Goal: Task Accomplishment & Management: Manage account settings

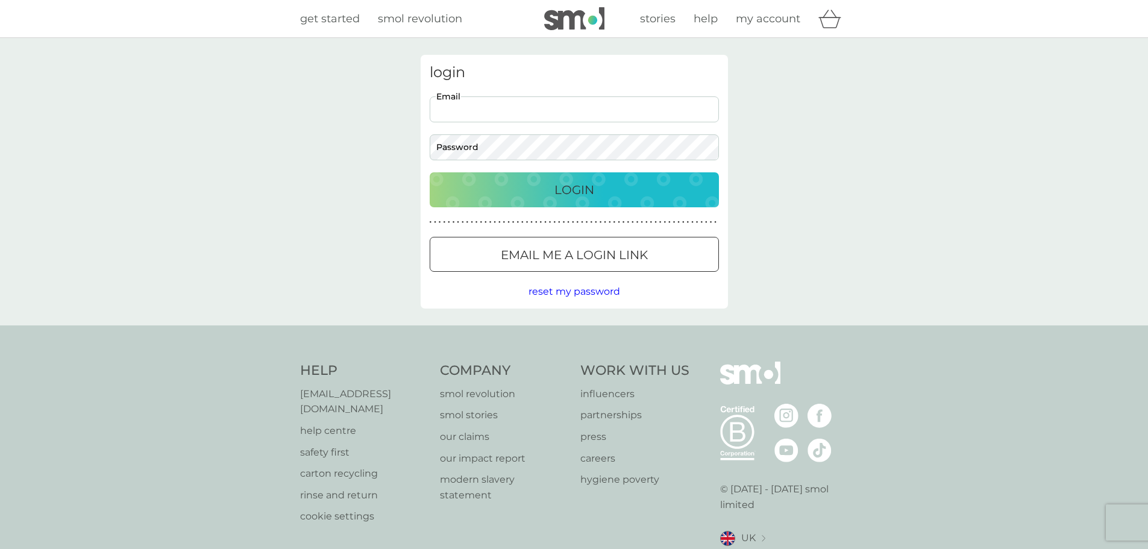
click at [560, 115] on input "Email" at bounding box center [574, 109] width 289 height 26
type input "[EMAIL_ADDRESS][DOMAIN_NAME]"
click at [573, 195] on p "Login" at bounding box center [574, 189] width 40 height 19
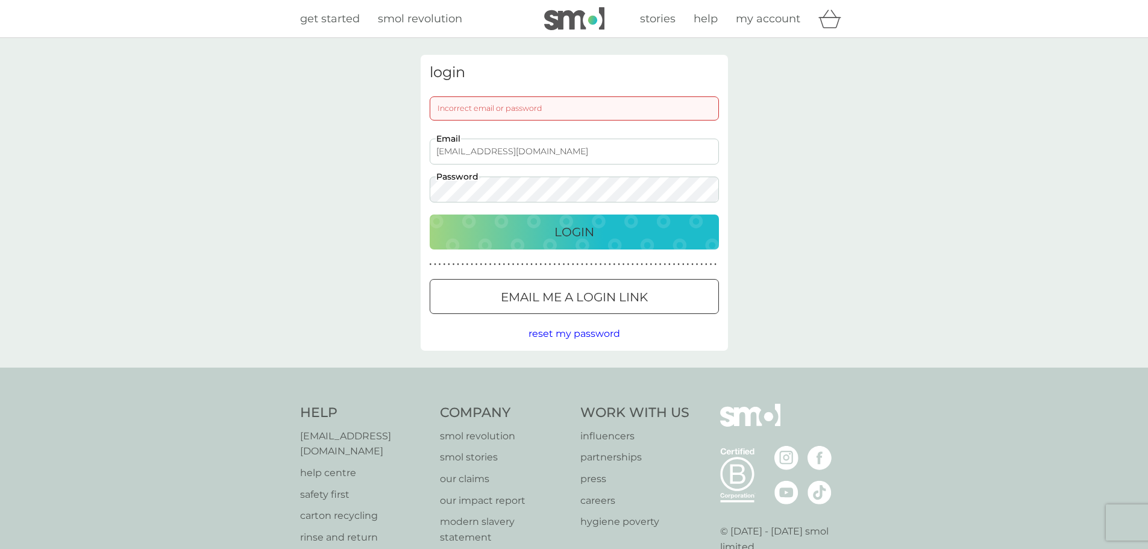
drag, startPoint x: 491, startPoint y: 225, endPoint x: 493, endPoint y: 232, distance: 7.1
click at [492, 226] on div "Login" at bounding box center [574, 231] width 265 height 19
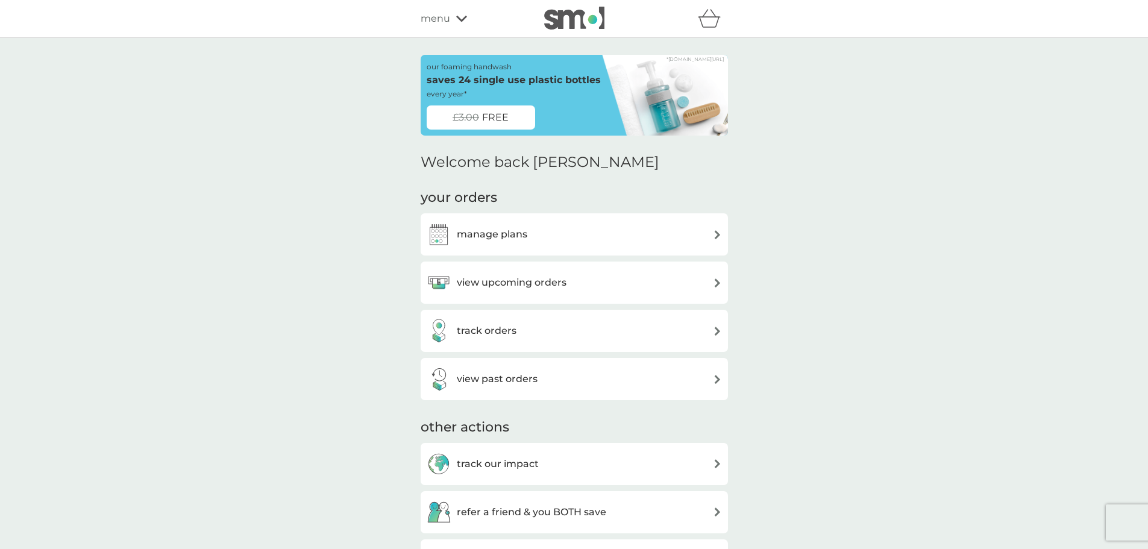
click at [648, 286] on div "view upcoming orders" at bounding box center [574, 283] width 295 height 24
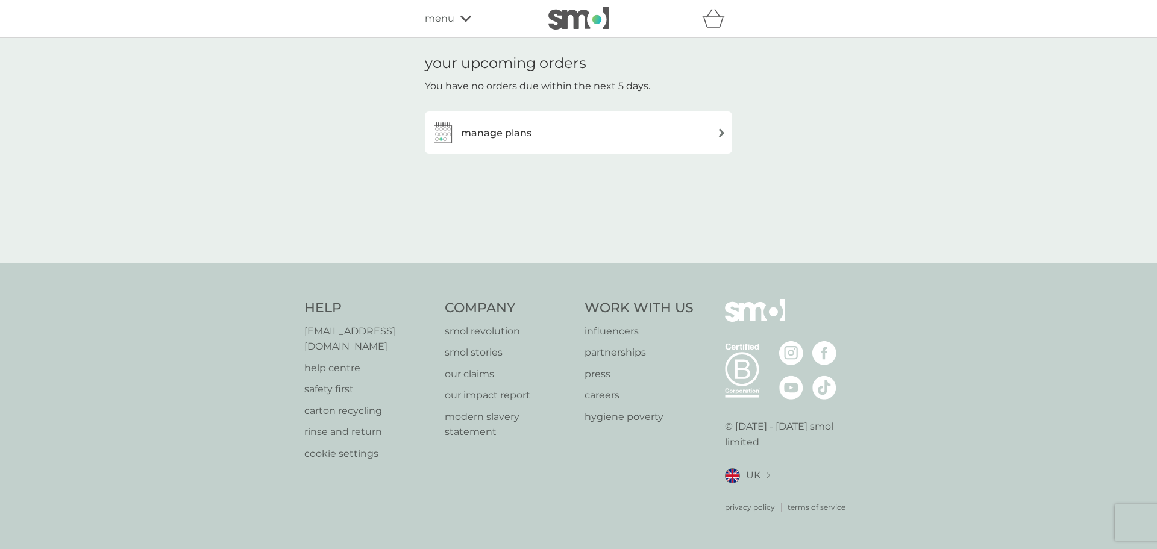
click at [497, 133] on h3 "manage plans" at bounding box center [496, 133] width 70 height 16
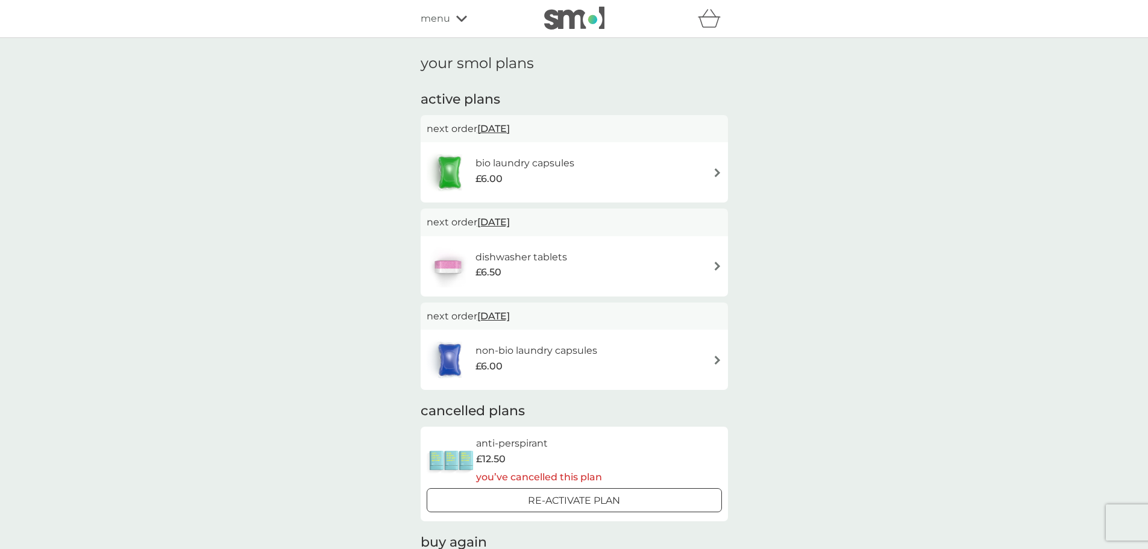
click at [715, 264] on img at bounding box center [717, 265] width 9 height 9
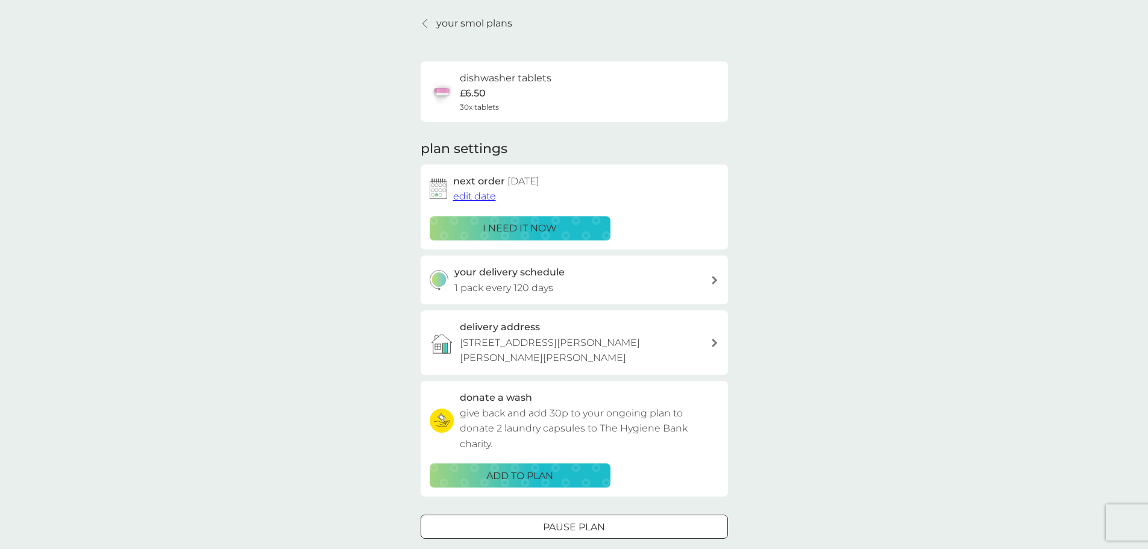
scroll to position [60, 0]
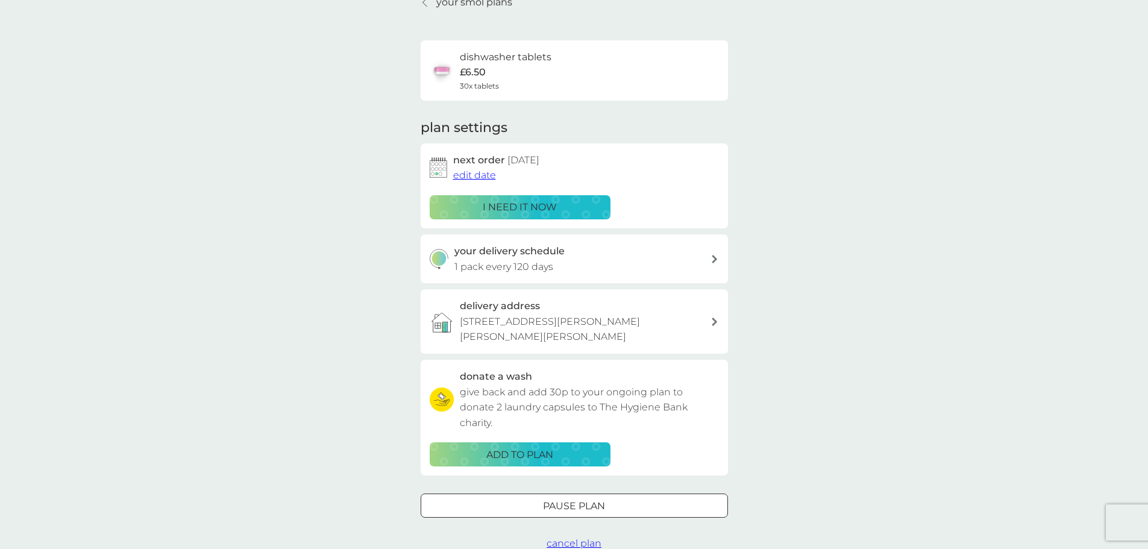
click at [715, 258] on icon at bounding box center [714, 259] width 5 height 8
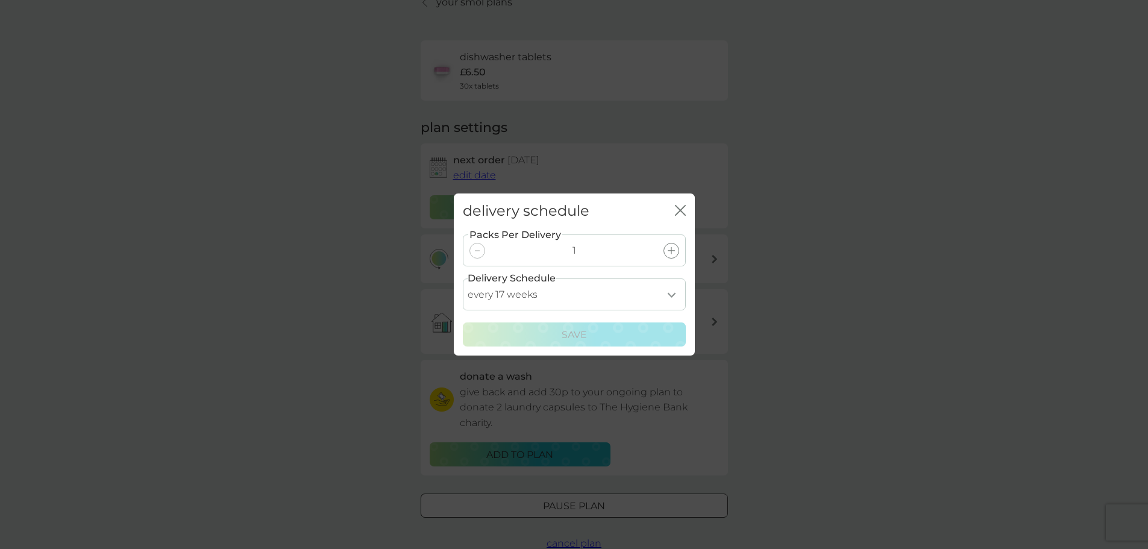
click at [668, 293] on select "every 1 week every 2 weeks every 3 weeks every 4 weeks every 5 weeks every 6 we…" at bounding box center [574, 294] width 223 height 32
select select "70"
click at [463, 278] on select "every 1 week every 2 weeks every 3 weeks every 4 weeks every 5 weeks every 6 we…" at bounding box center [574, 294] width 223 height 32
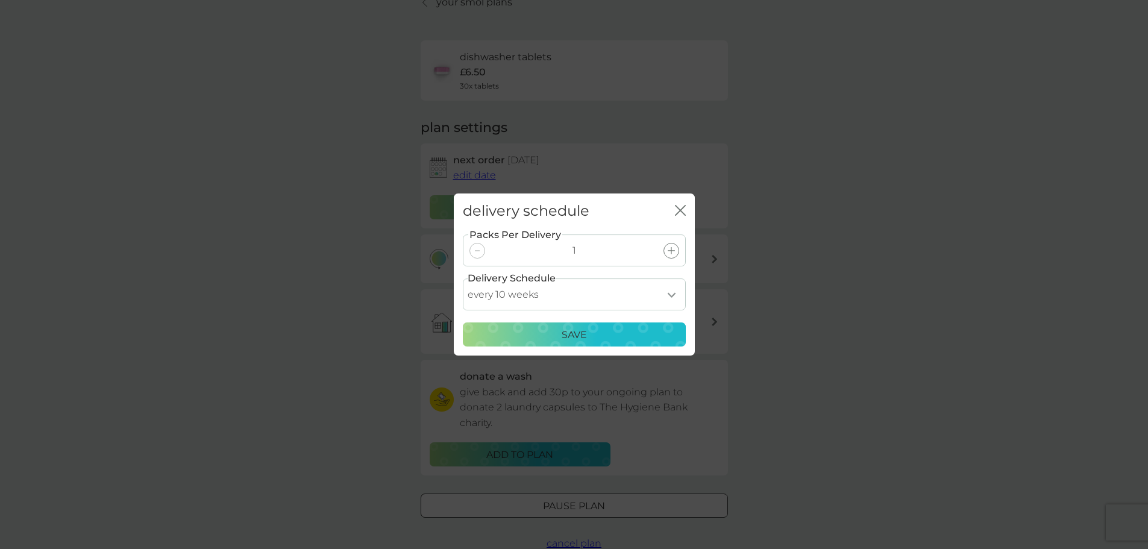
click at [604, 333] on div "Save" at bounding box center [574, 335] width 207 height 16
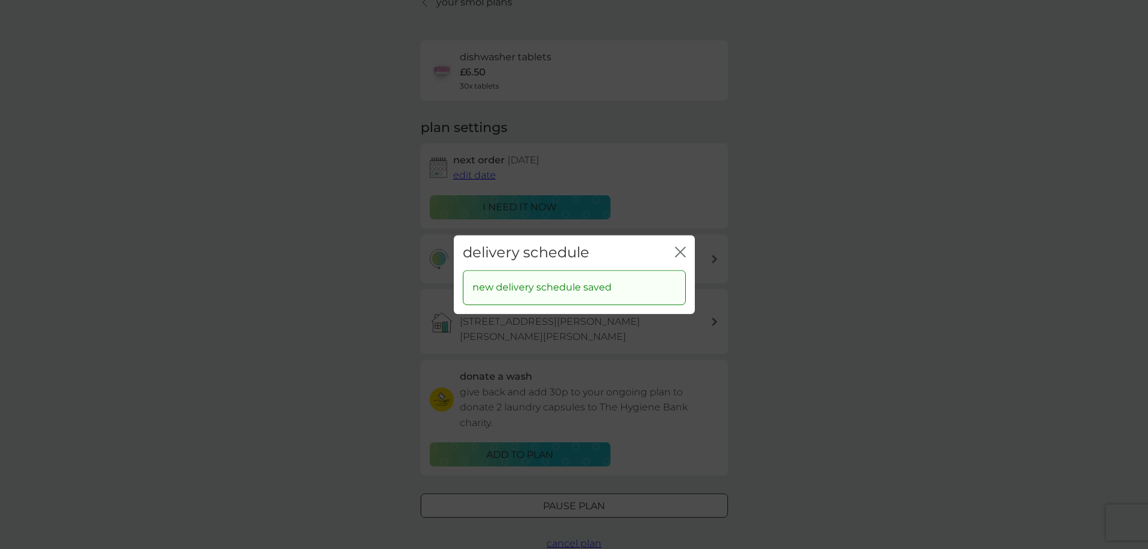
click at [814, 397] on div "delivery schedule close new delivery schedule saved" at bounding box center [574, 274] width 1148 height 549
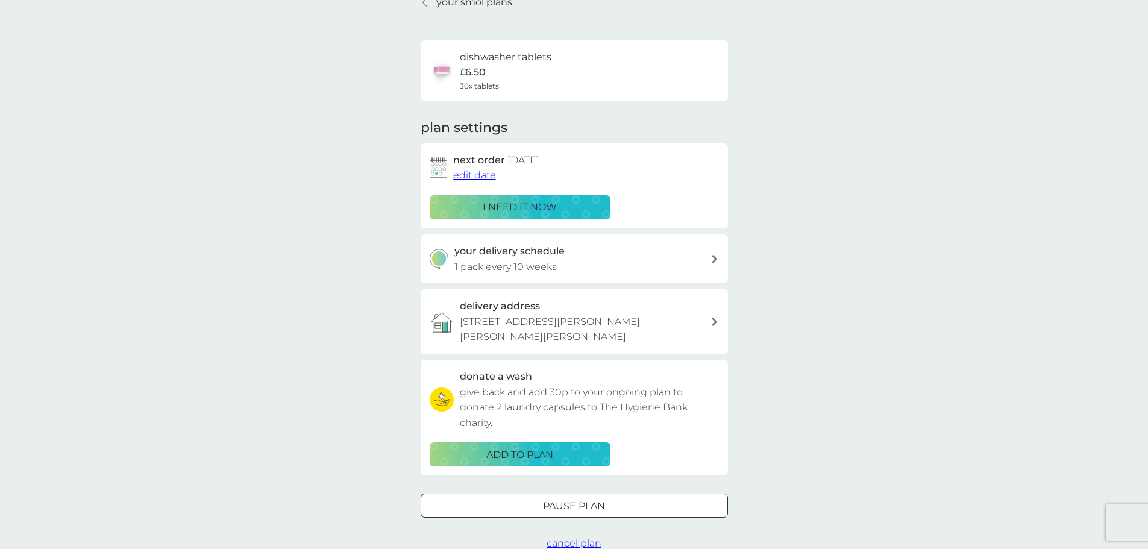
click at [486, 175] on span "edit date" at bounding box center [474, 174] width 43 height 11
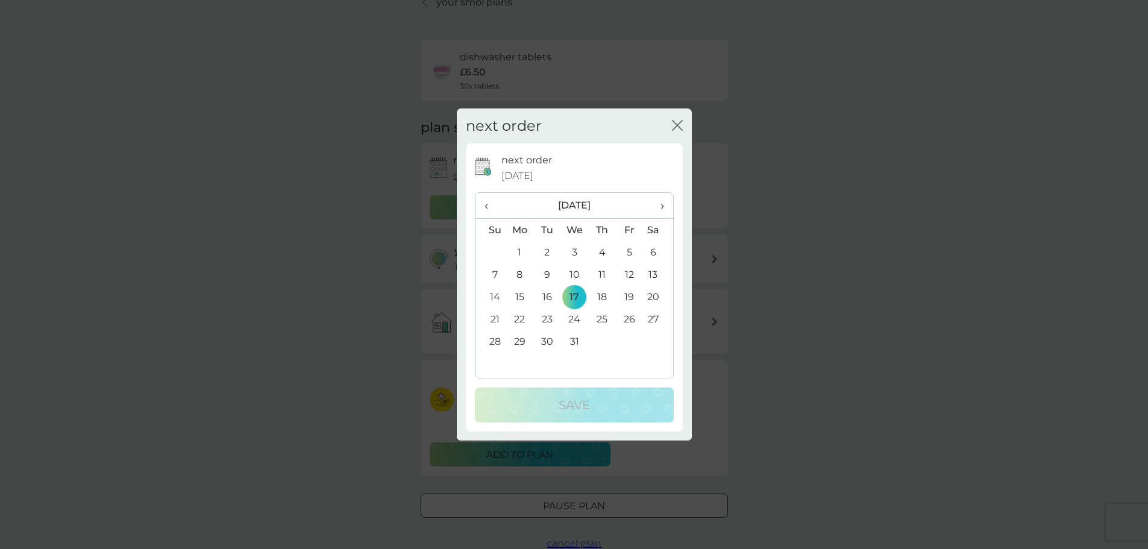
click at [486, 205] on span "‹" at bounding box center [490, 205] width 13 height 25
click at [602, 337] on td "30" at bounding box center [601, 341] width 27 height 22
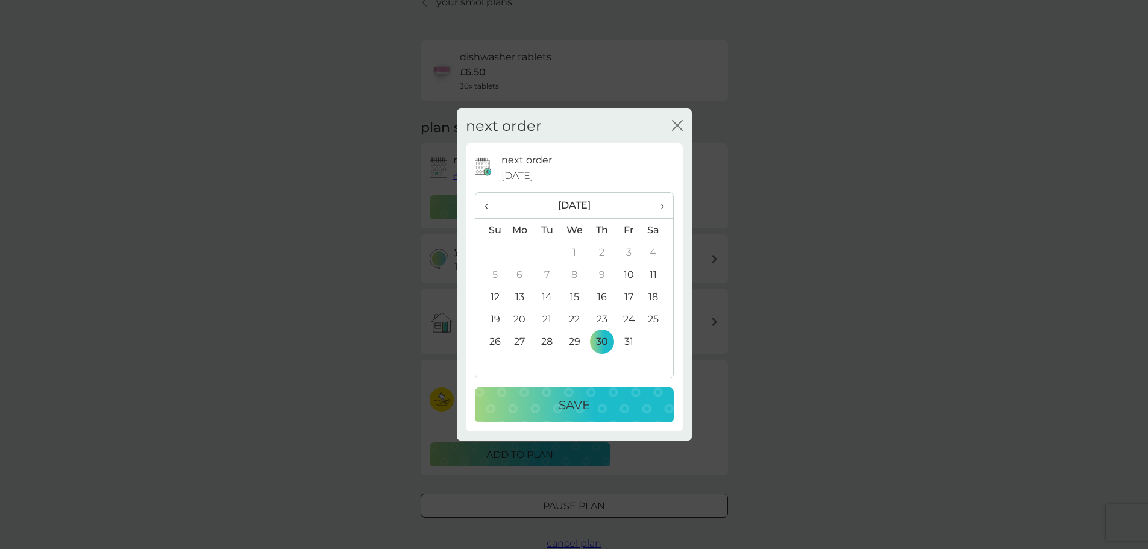
click at [592, 407] on div "Save" at bounding box center [574, 404] width 175 height 19
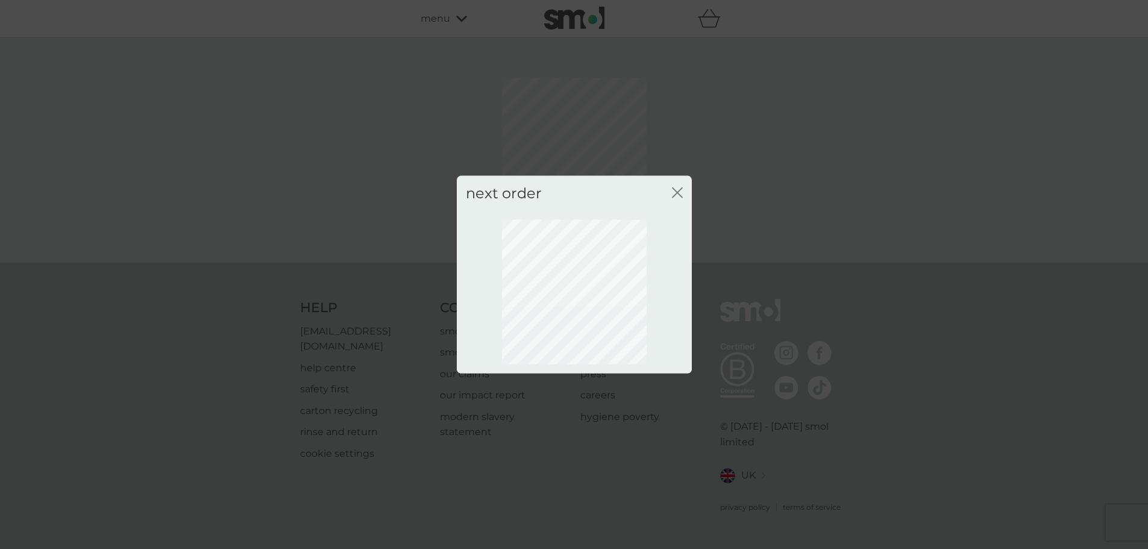
scroll to position [0, 0]
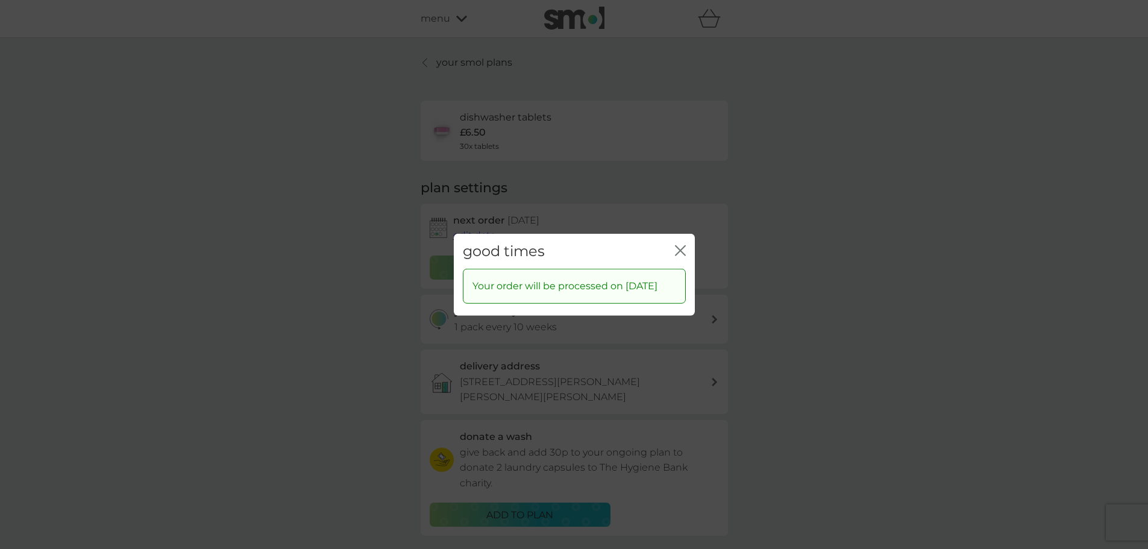
click at [680, 245] on icon "close" at bounding box center [682, 250] width 5 height 10
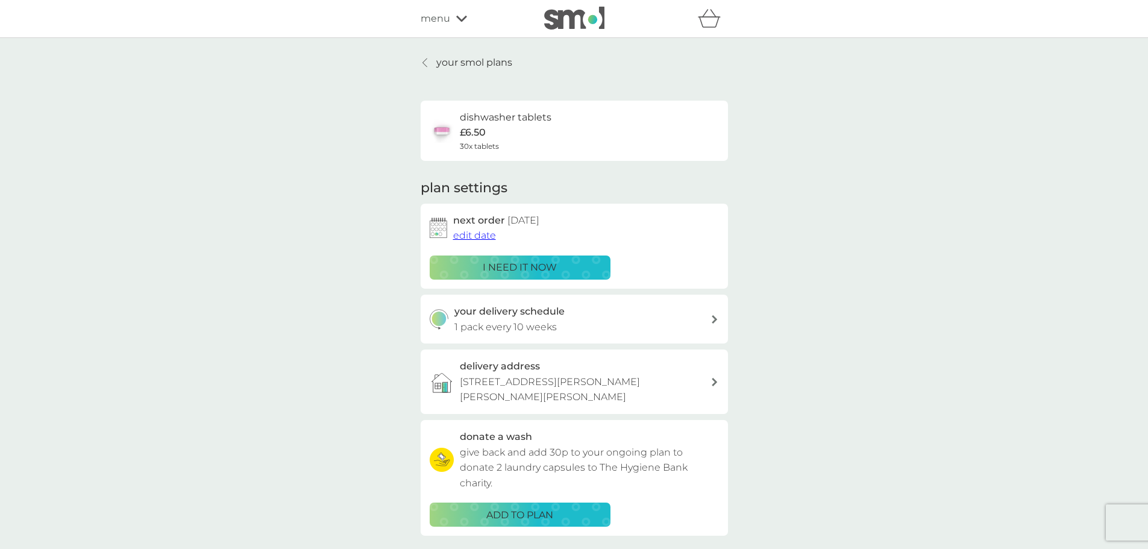
click at [443, 58] on p "your smol plans" at bounding box center [474, 63] width 76 height 16
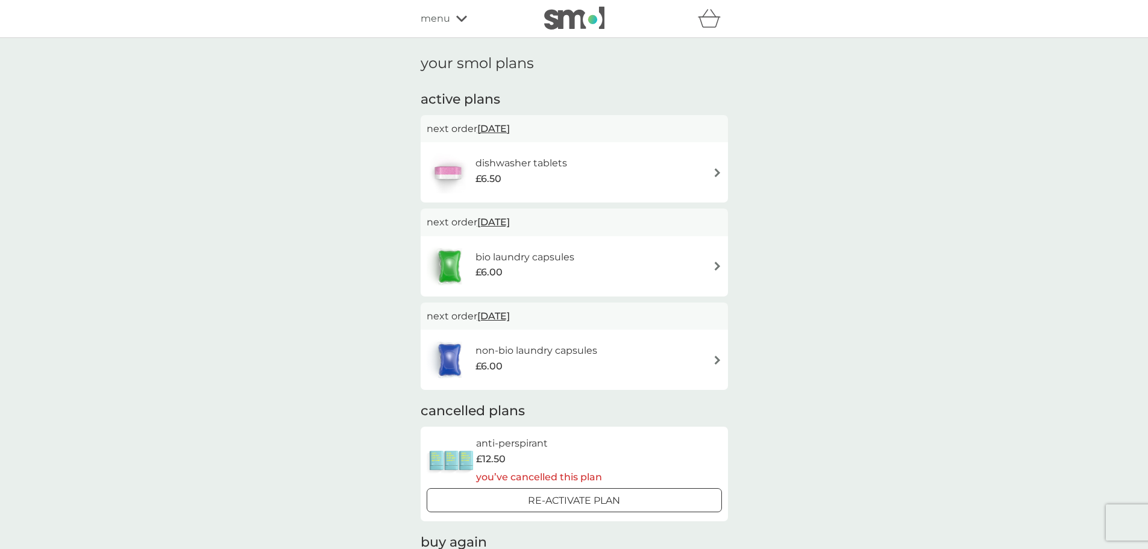
click at [510, 221] on span "5 Nov 2025" at bounding box center [493, 221] width 33 height 23
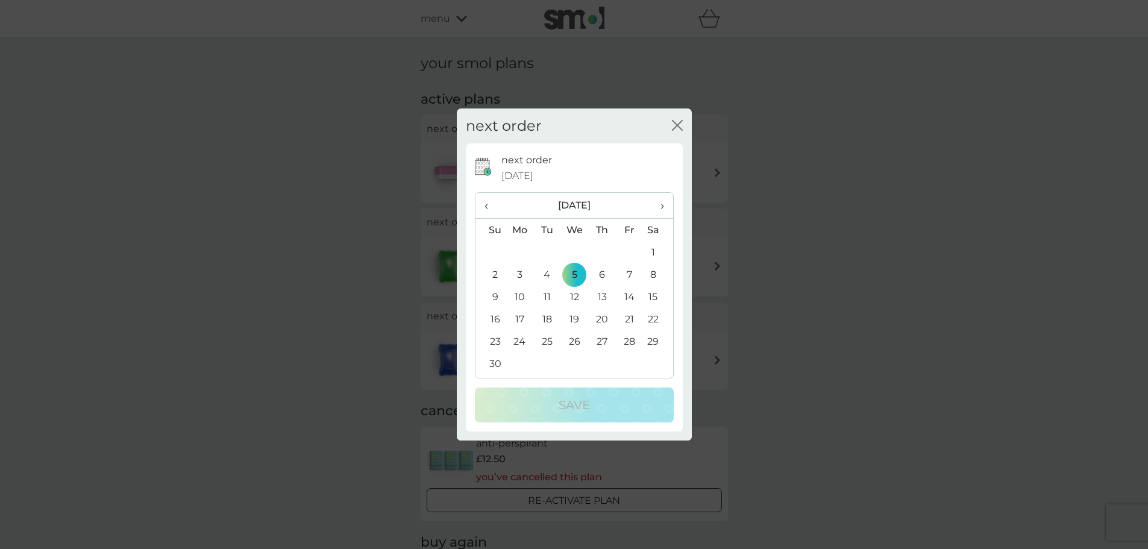
click at [677, 124] on icon "close" at bounding box center [677, 125] width 11 height 11
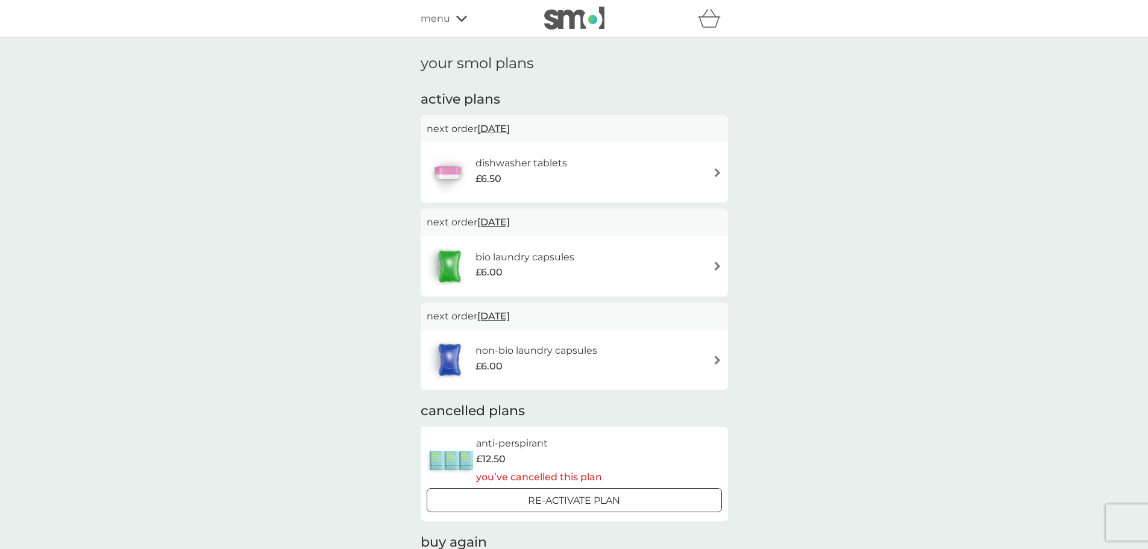
click at [718, 264] on img at bounding box center [717, 265] width 9 height 9
click at [555, 360] on div "£6.00" at bounding box center [536, 366] width 122 height 16
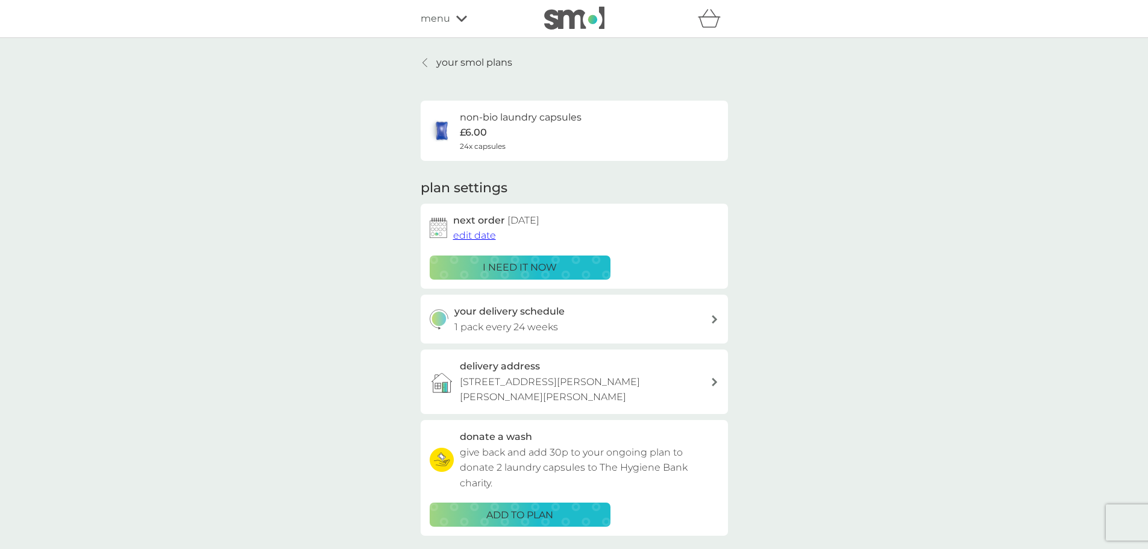
click at [490, 236] on span "edit date" at bounding box center [474, 235] width 43 height 11
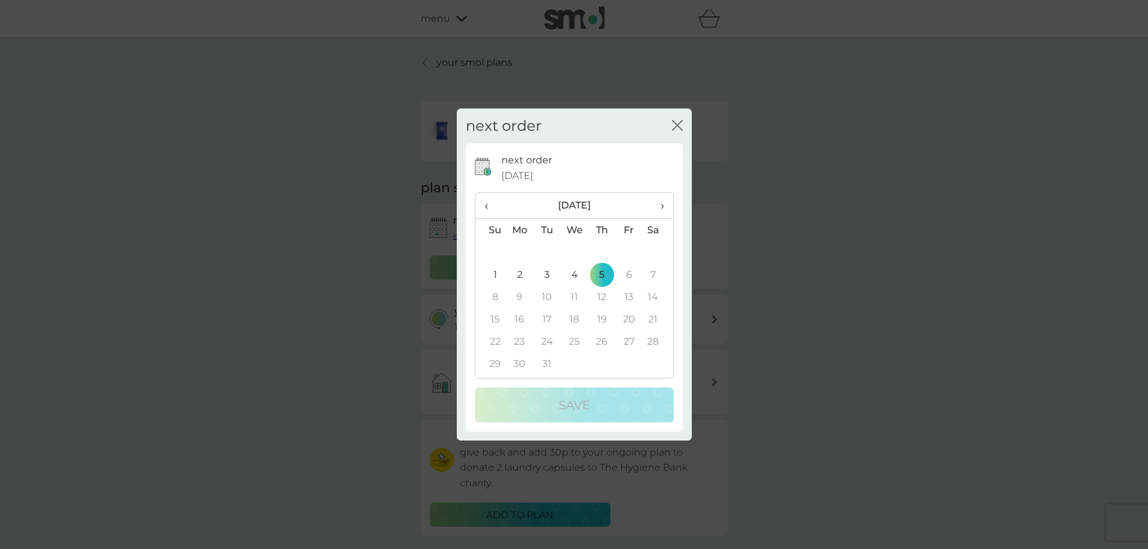
click at [487, 204] on span "‹" at bounding box center [490, 205] width 13 height 25
click at [680, 127] on icon "close" at bounding box center [677, 125] width 11 height 11
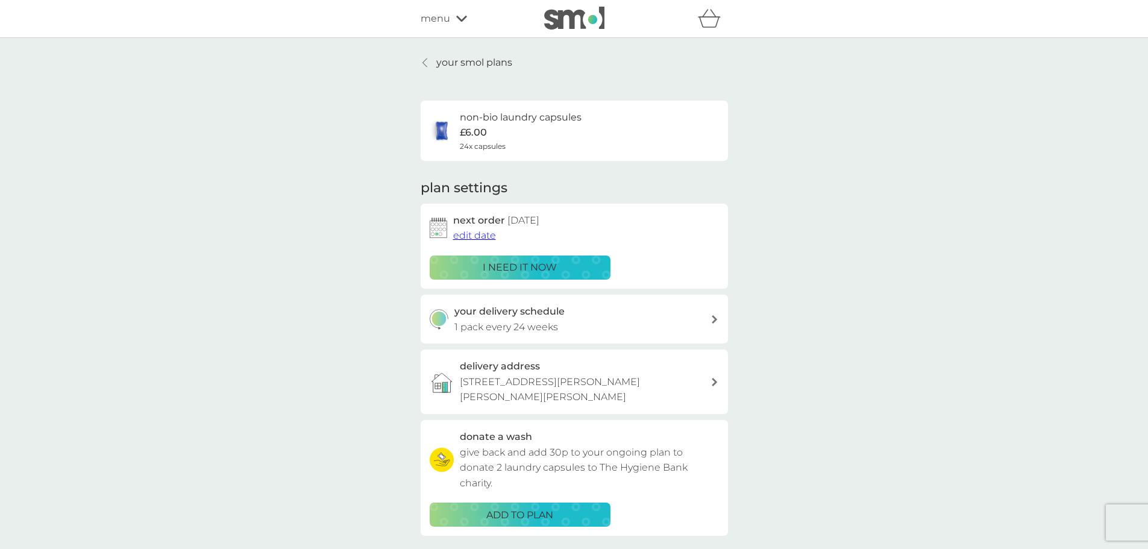
click at [712, 320] on icon at bounding box center [715, 319] width 6 height 8
select select "119"
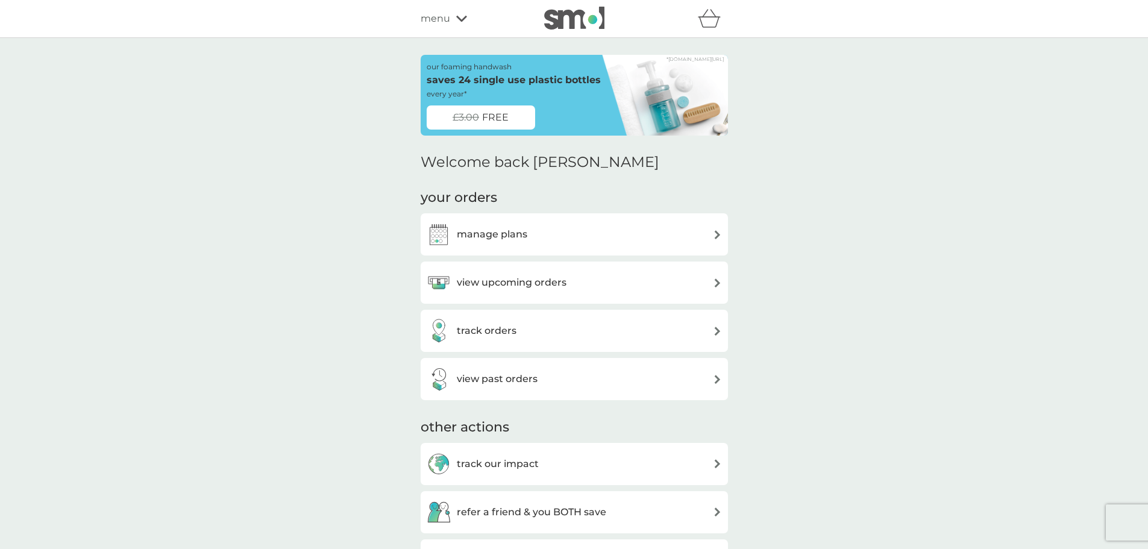
click at [521, 222] on div "manage plans" at bounding box center [477, 234] width 101 height 24
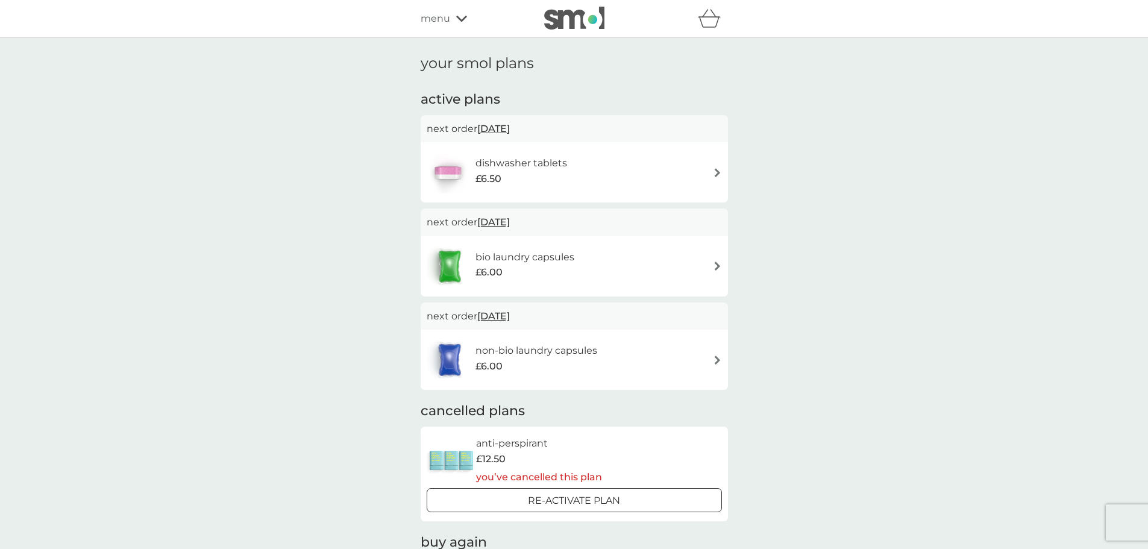
click at [718, 174] on img at bounding box center [717, 172] width 9 height 9
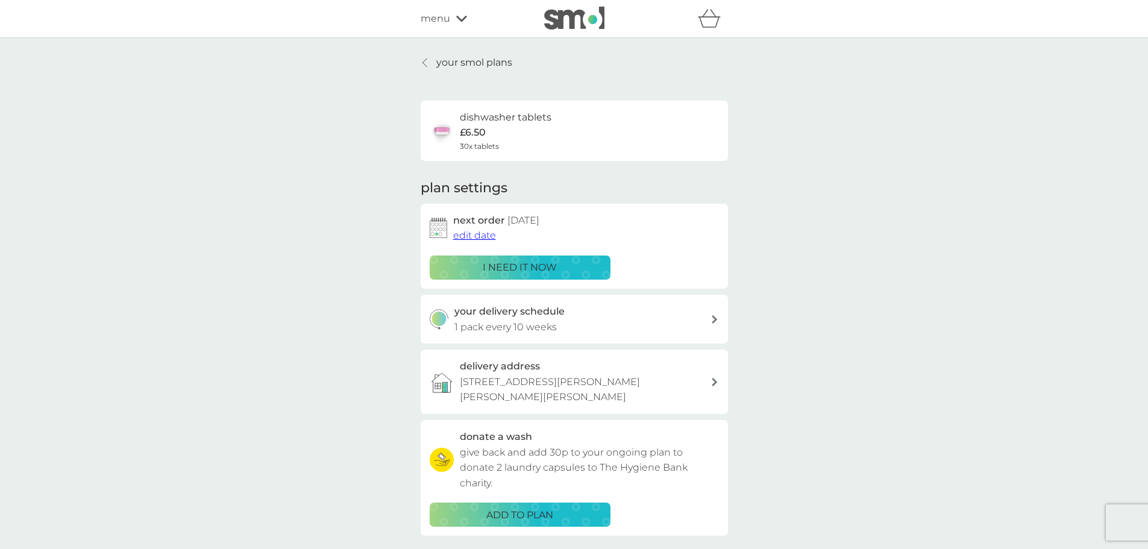
click at [429, 61] on div at bounding box center [425, 63] width 8 height 10
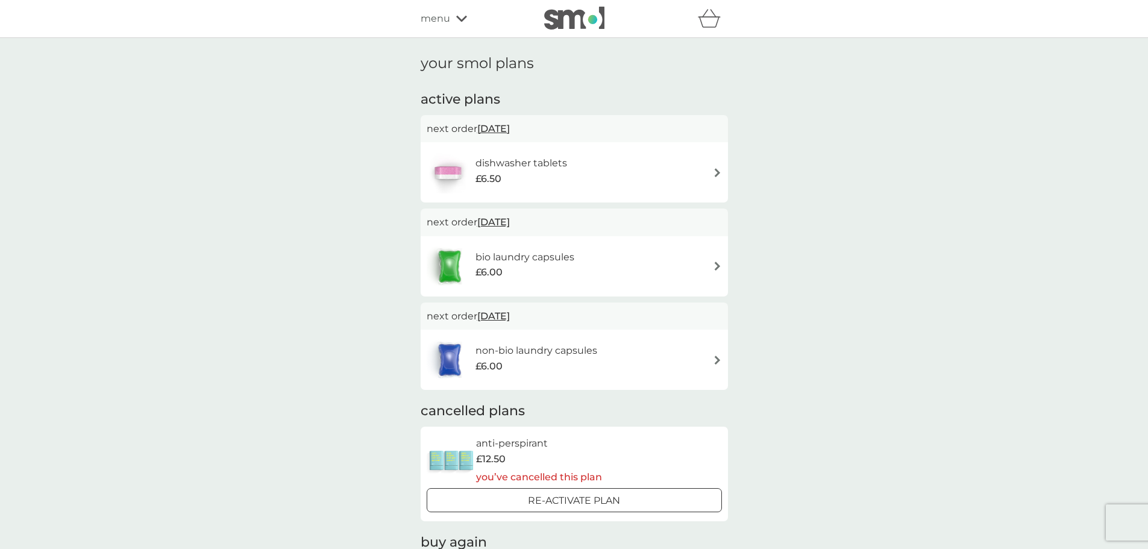
click at [715, 264] on img at bounding box center [717, 265] width 9 height 9
